Goal: Information Seeking & Learning: Learn about a topic

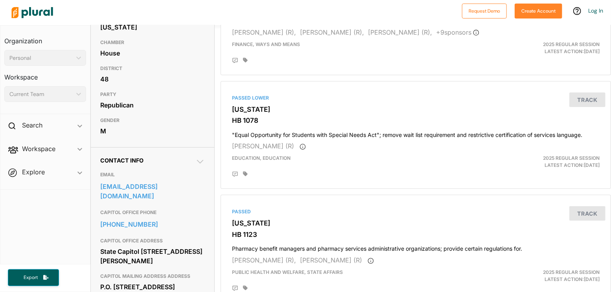
scroll to position [197, 0]
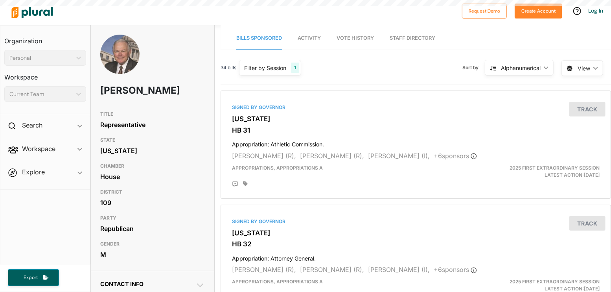
scroll to position [118, 0]
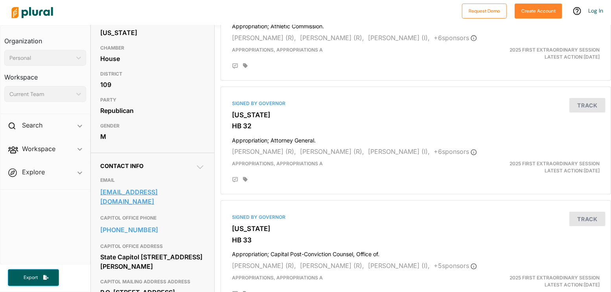
drag, startPoint x: 144, startPoint y: 191, endPoint x: 142, endPoint y: 196, distance: 5.1
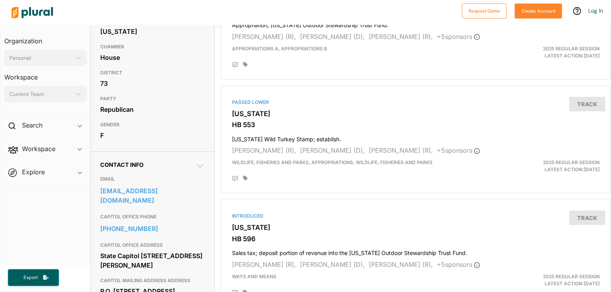
scroll to position [157, 0]
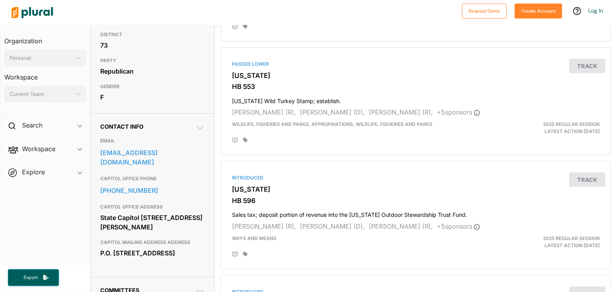
click at [46, 6] on img at bounding box center [32, 13] width 55 height 28
